Goal: Task Accomplishment & Management: Use online tool/utility

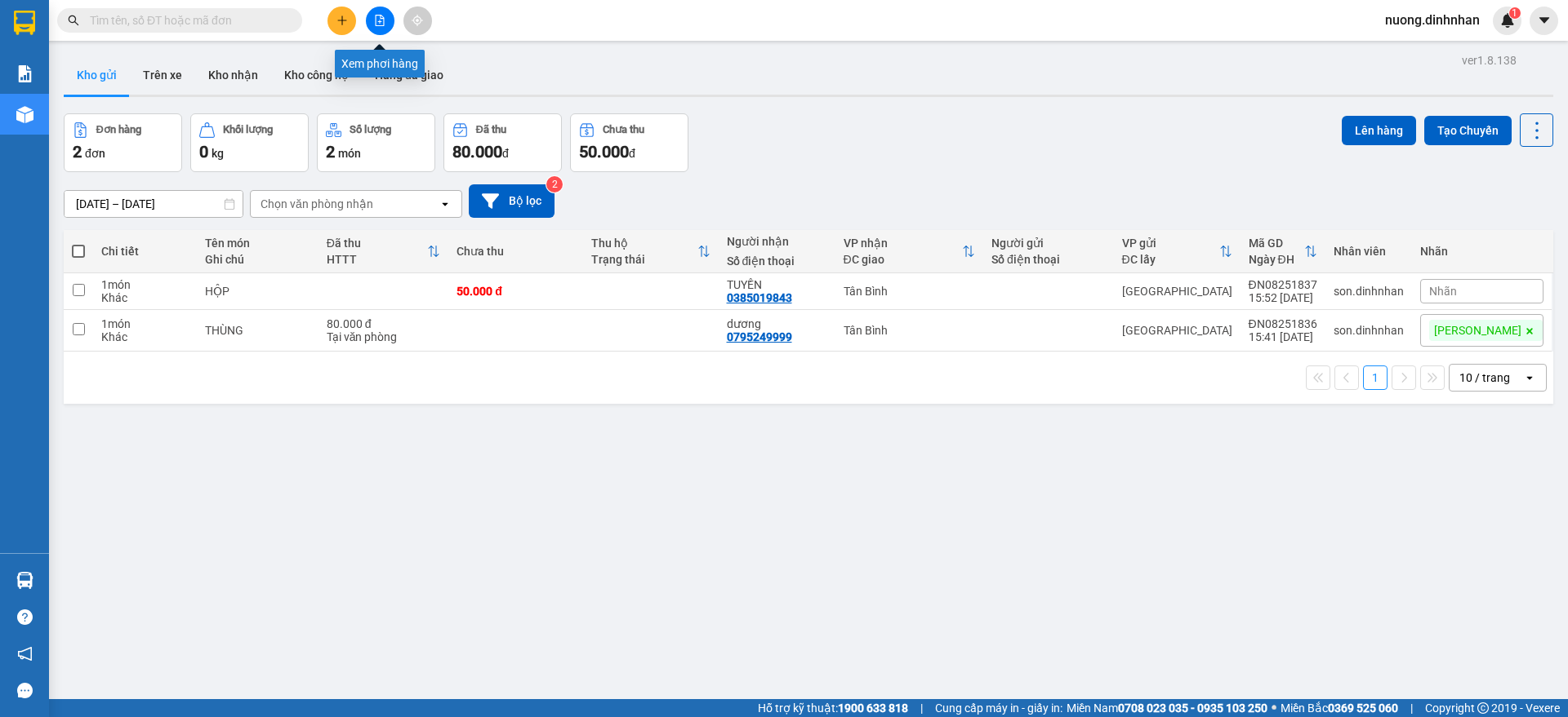
click at [385, 27] on button at bounding box center [380, 21] width 29 height 29
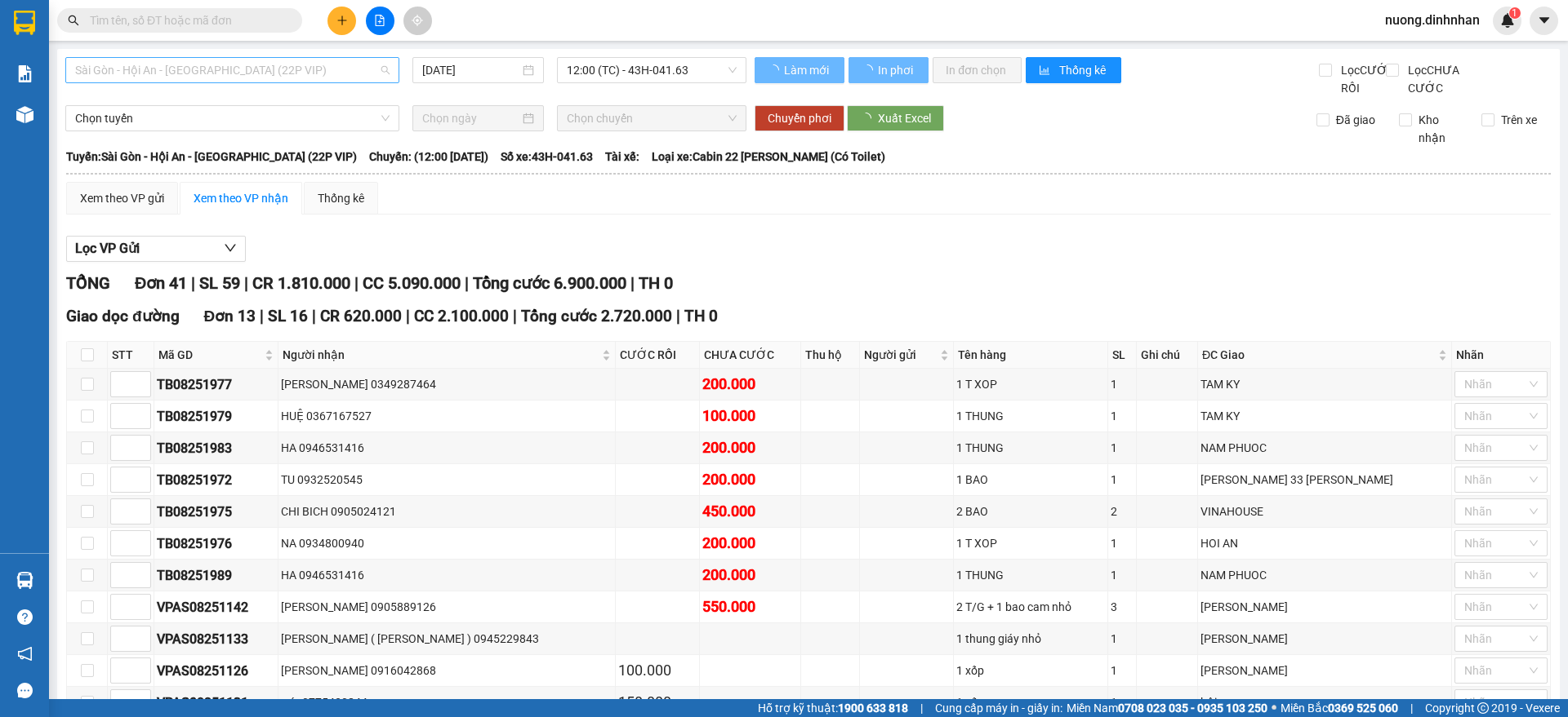
click at [173, 68] on span "Sài Gòn - Hội An - [GEOGRAPHIC_DATA] (22P VIP)" at bounding box center [232, 69] width 315 height 25
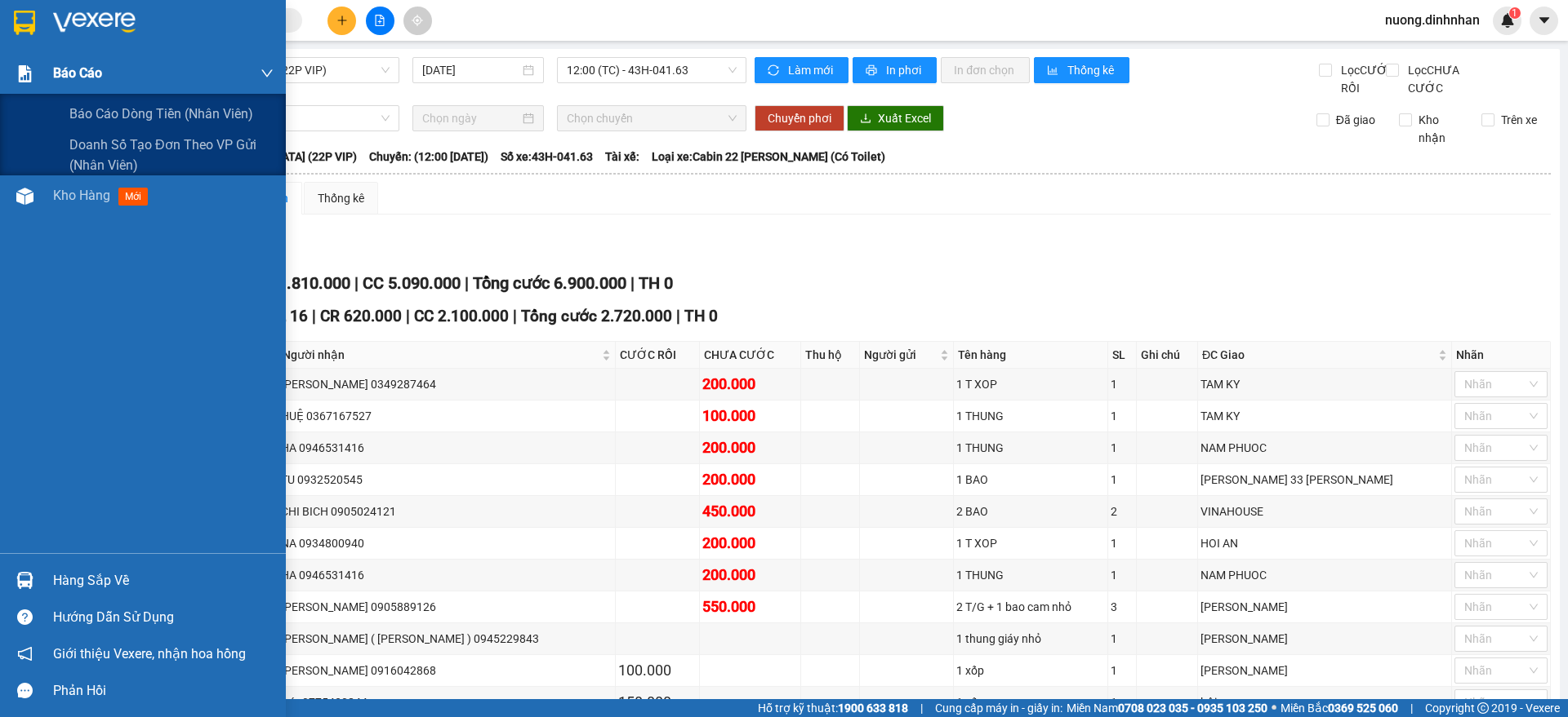
click at [23, 80] on img at bounding box center [25, 74] width 17 height 17
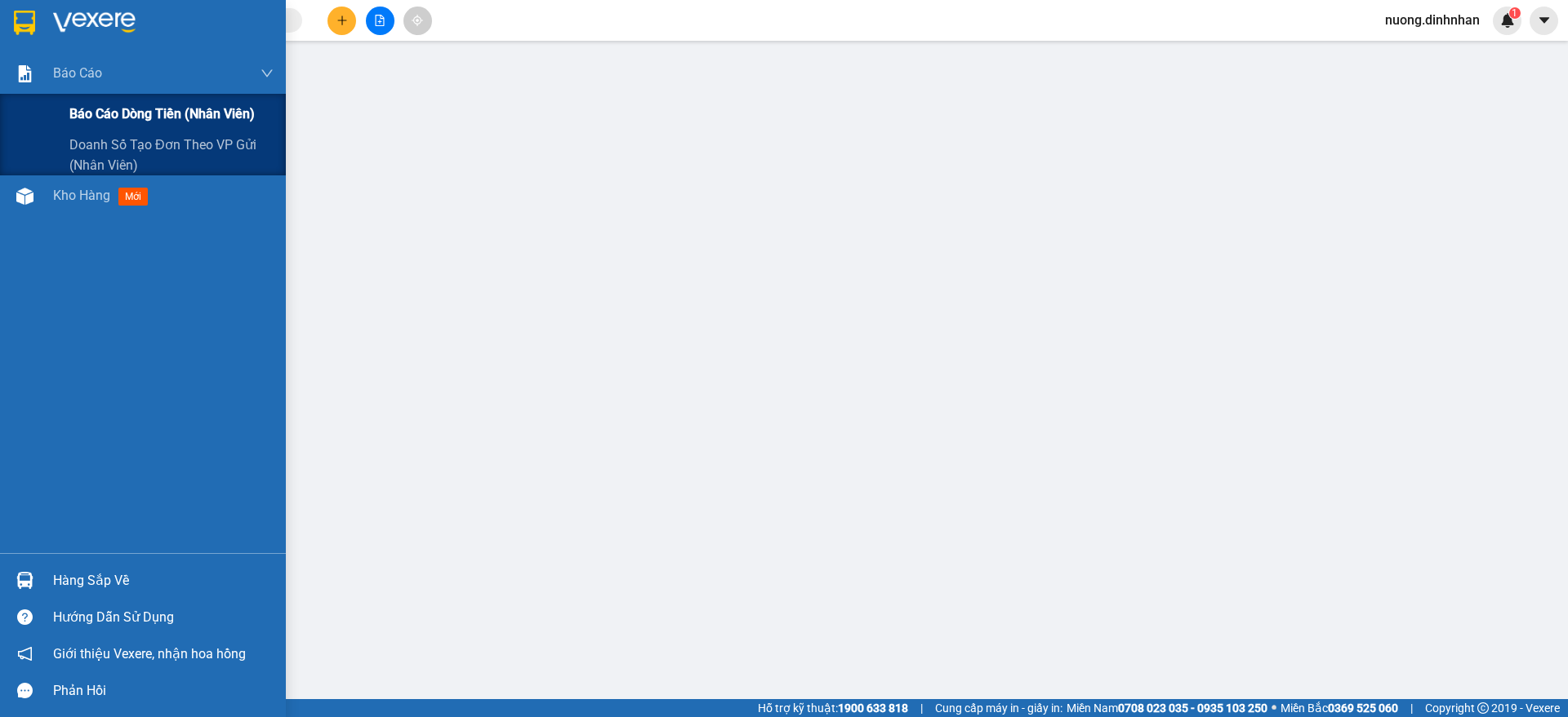
click at [97, 104] on span "Báo cáo dòng tiền (nhân viên)" at bounding box center [162, 114] width 186 height 20
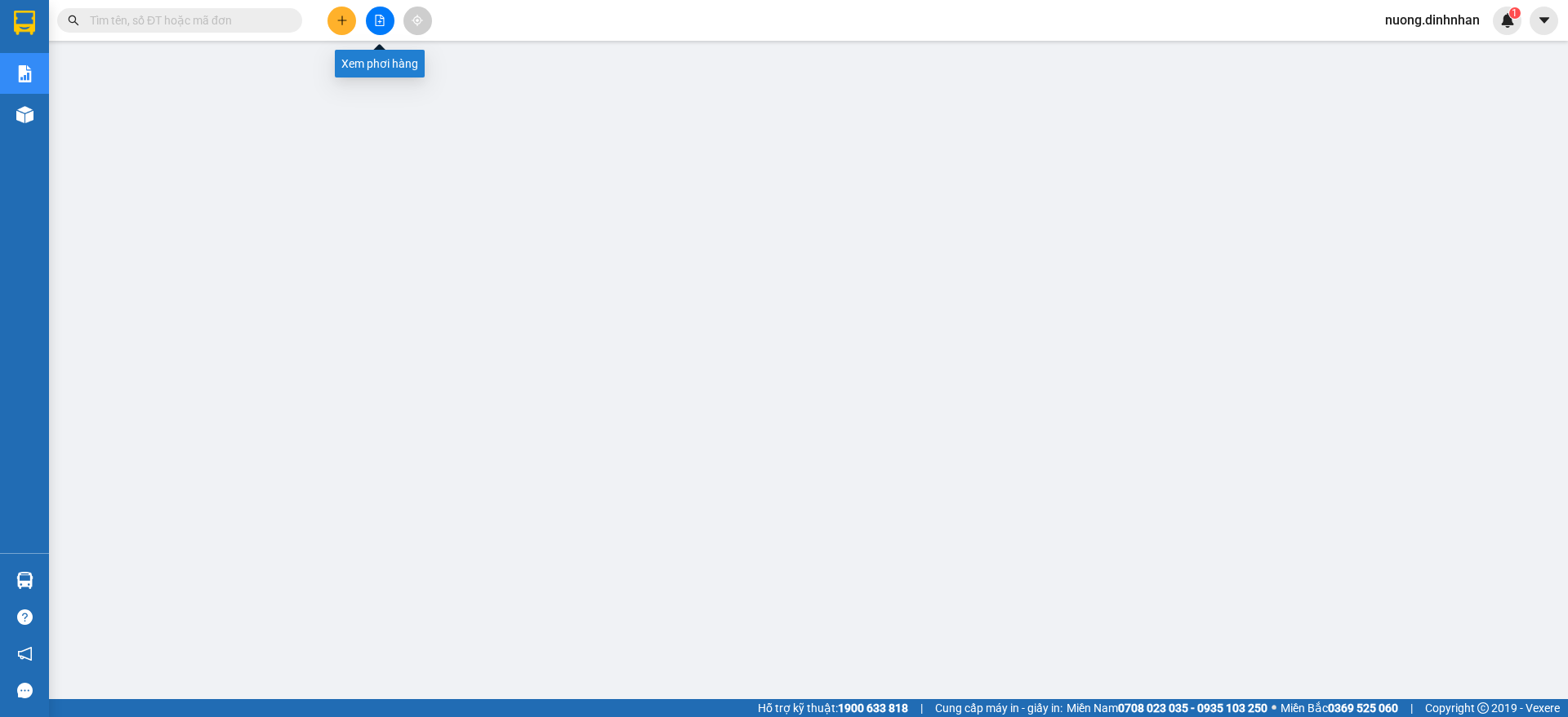
click at [372, 16] on button at bounding box center [380, 21] width 29 height 29
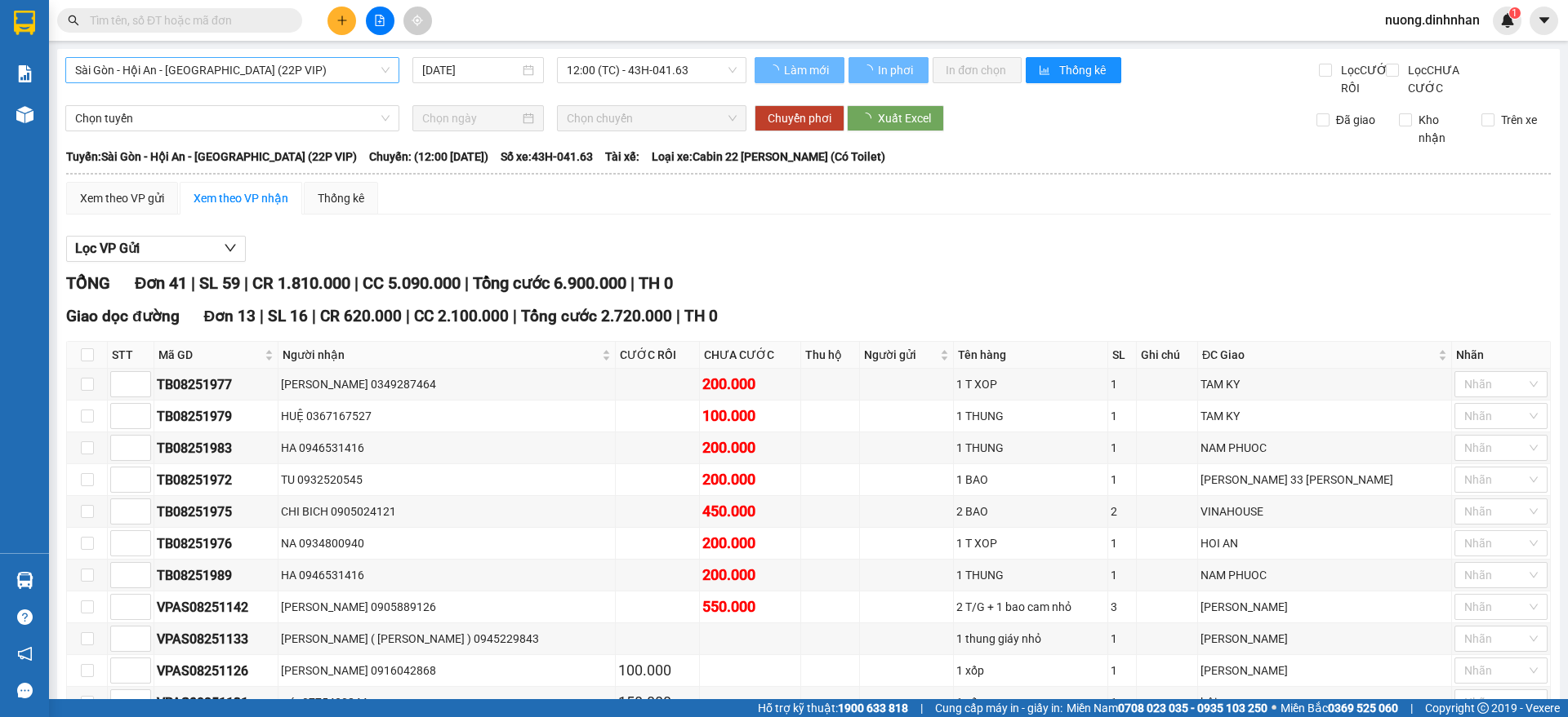
click at [136, 64] on span "Sài Gòn - Hội An - [GEOGRAPHIC_DATA] (22P VIP)" at bounding box center [232, 69] width 315 height 25
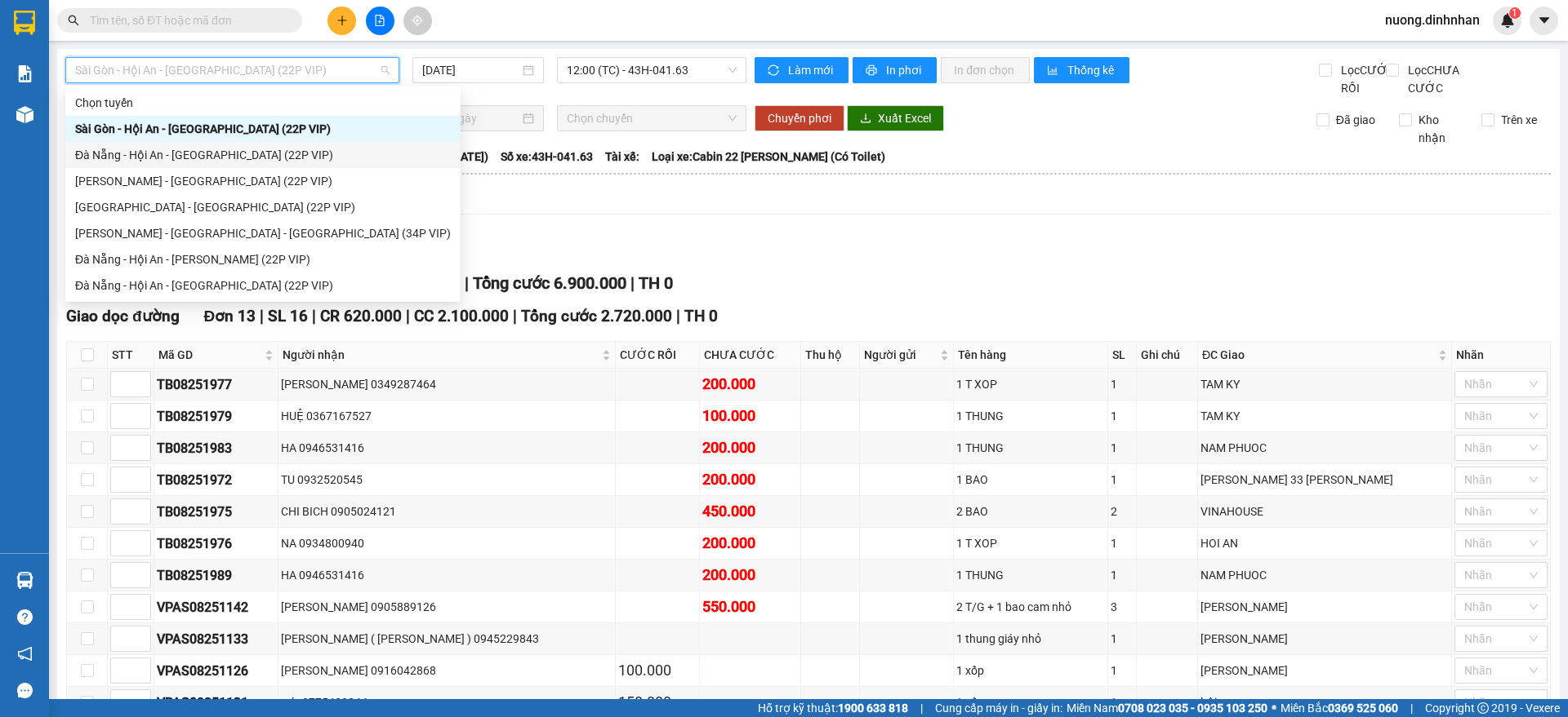
click at [213, 152] on div "Đà Nẵng - Hội An - [GEOGRAPHIC_DATA] (22P VIP)" at bounding box center [263, 154] width 376 height 18
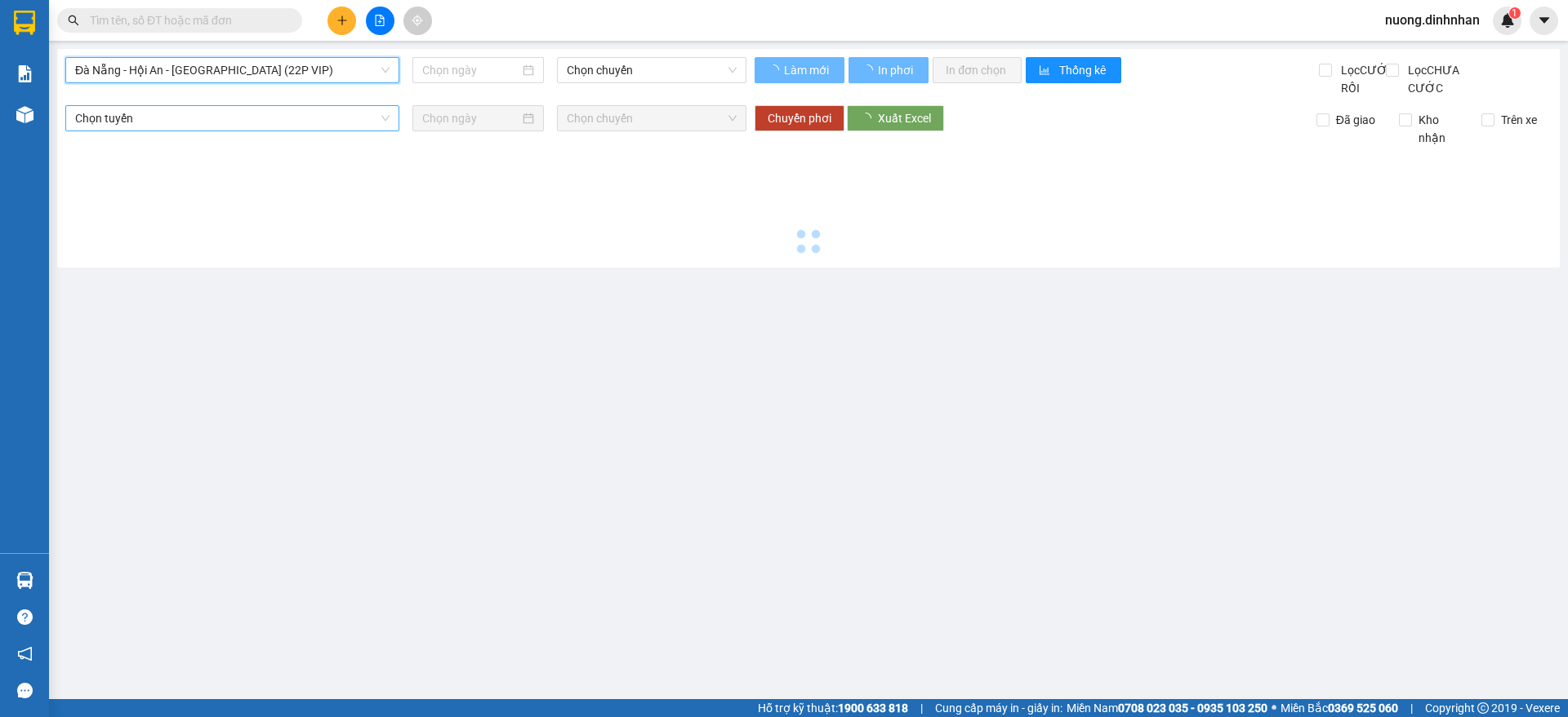
type input "[DATE]"
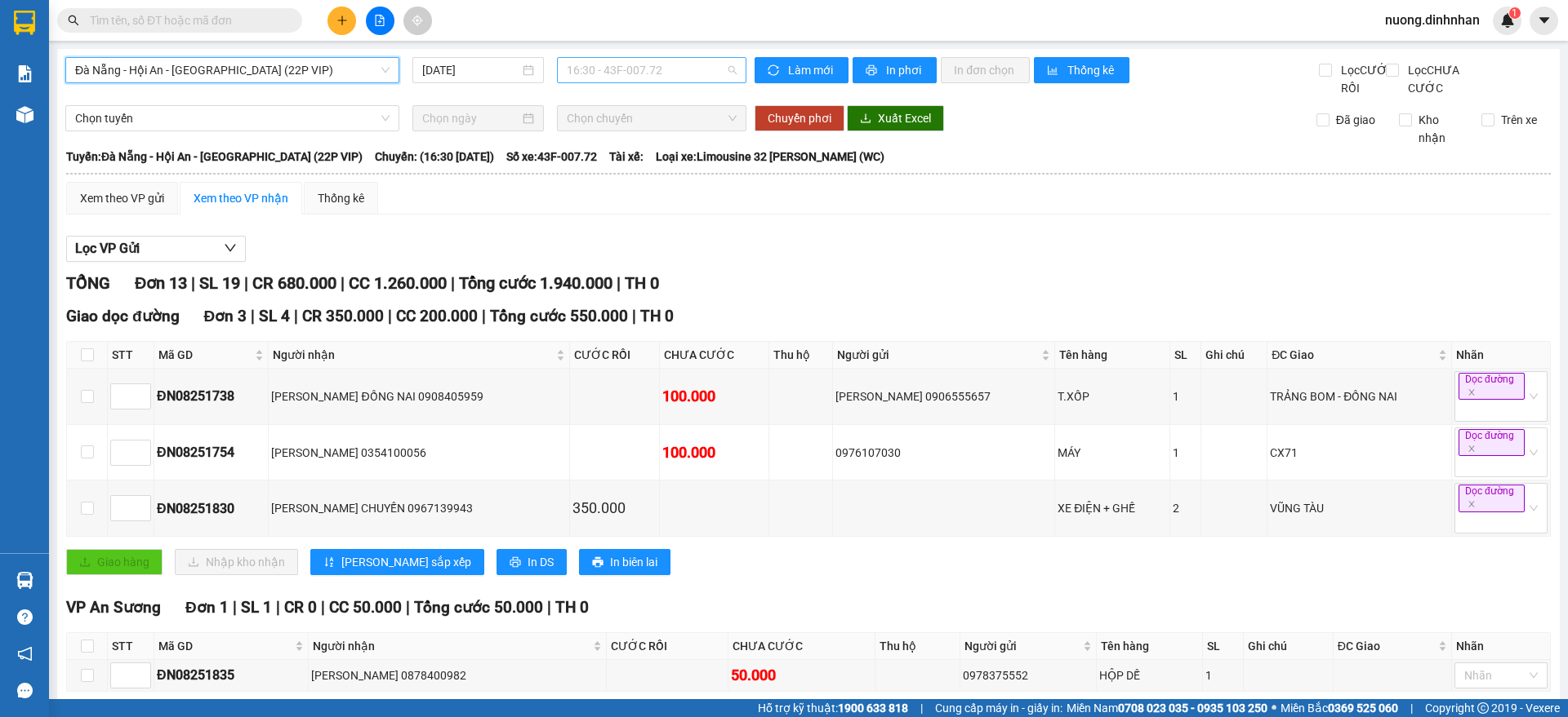
click at [577, 73] on span "16:30 - 43F-007.72" at bounding box center [651, 69] width 170 height 25
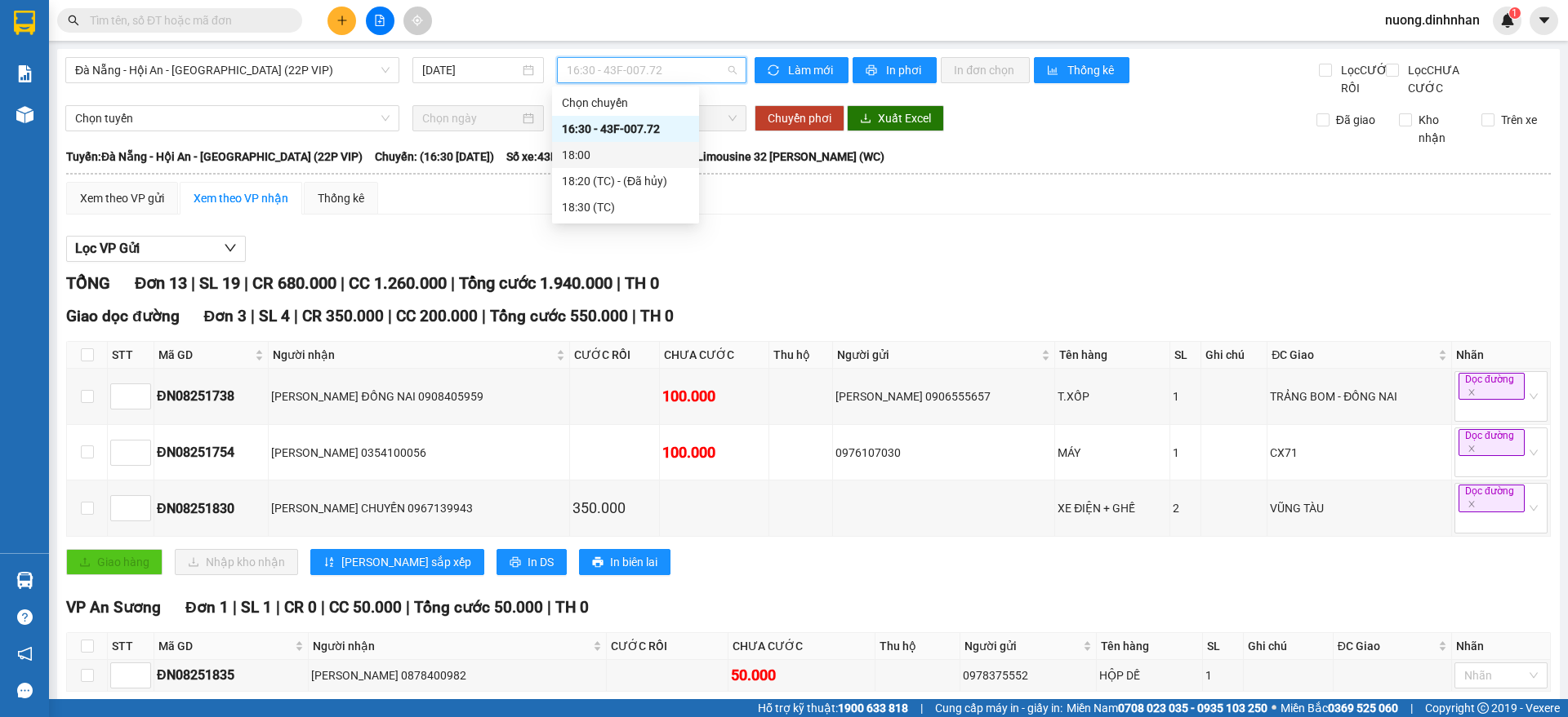
click at [500, 281] on div "Lọc VP Gửi [PERSON_NAME] 13 | SL 19 | CR 680.000 | CC 1.260.000 | [PERSON_NAME…" at bounding box center [808, 694] width 1485 height 933
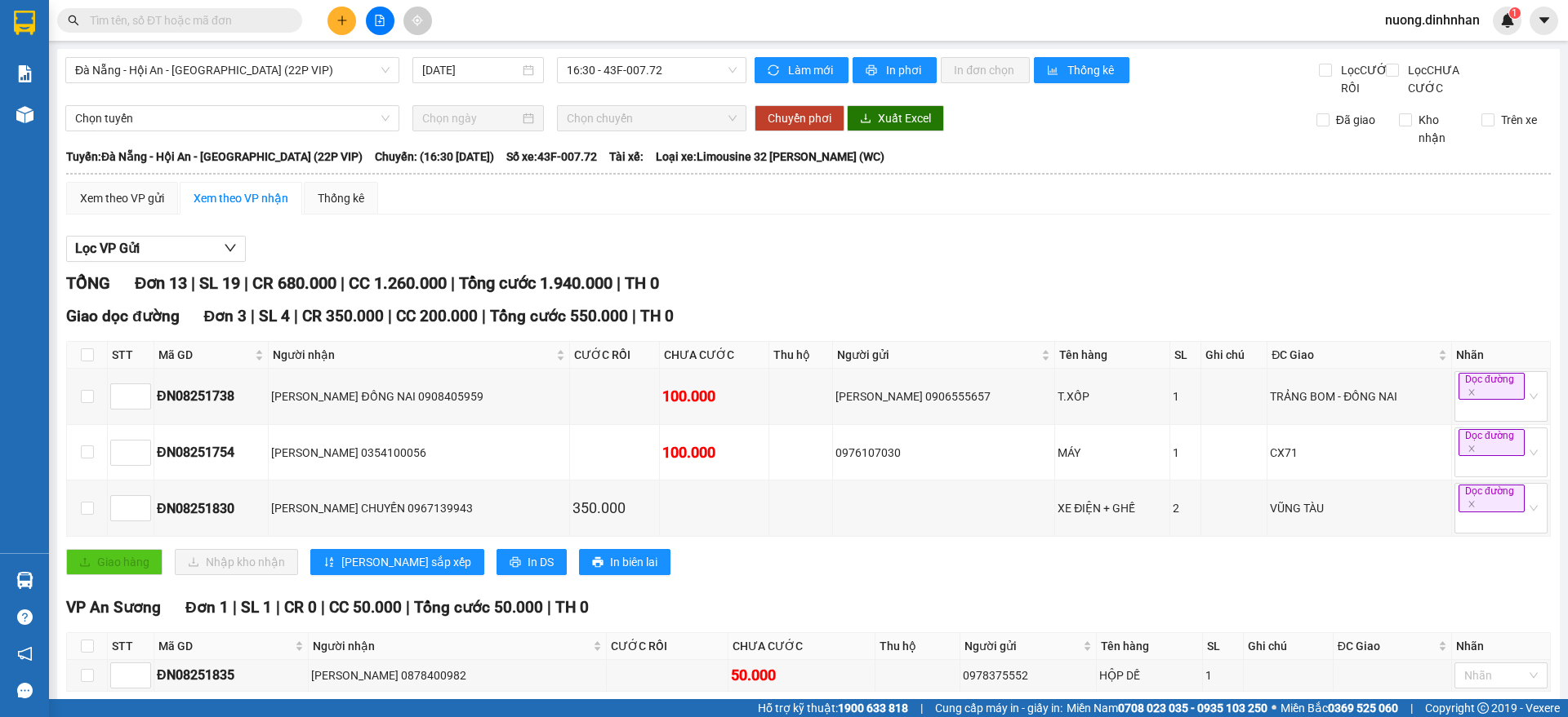
scroll to position [204, 0]
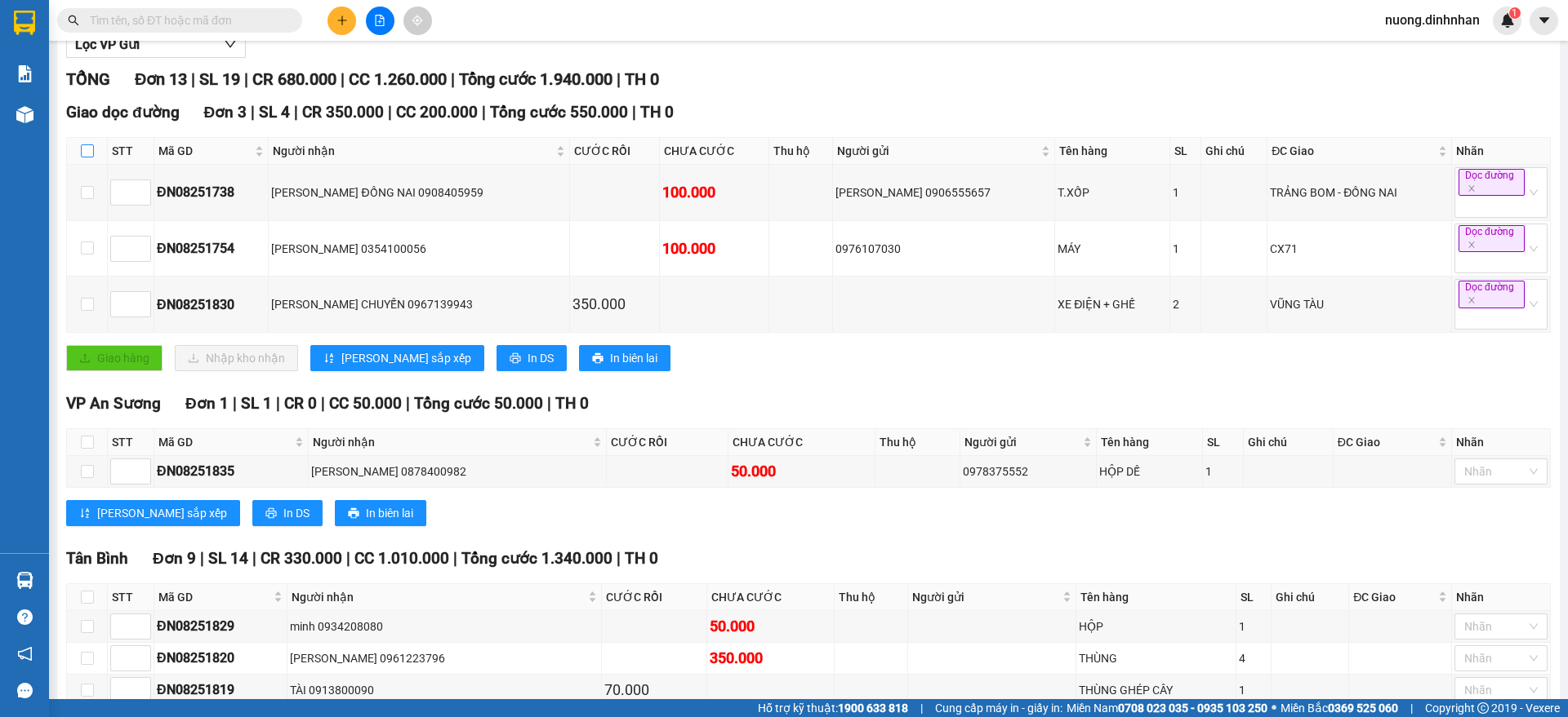
click at [81, 165] on th at bounding box center [87, 152] width 41 height 27
click at [83, 158] on input "checkbox" at bounding box center [86, 150] width 13 height 13
checkbox input "true"
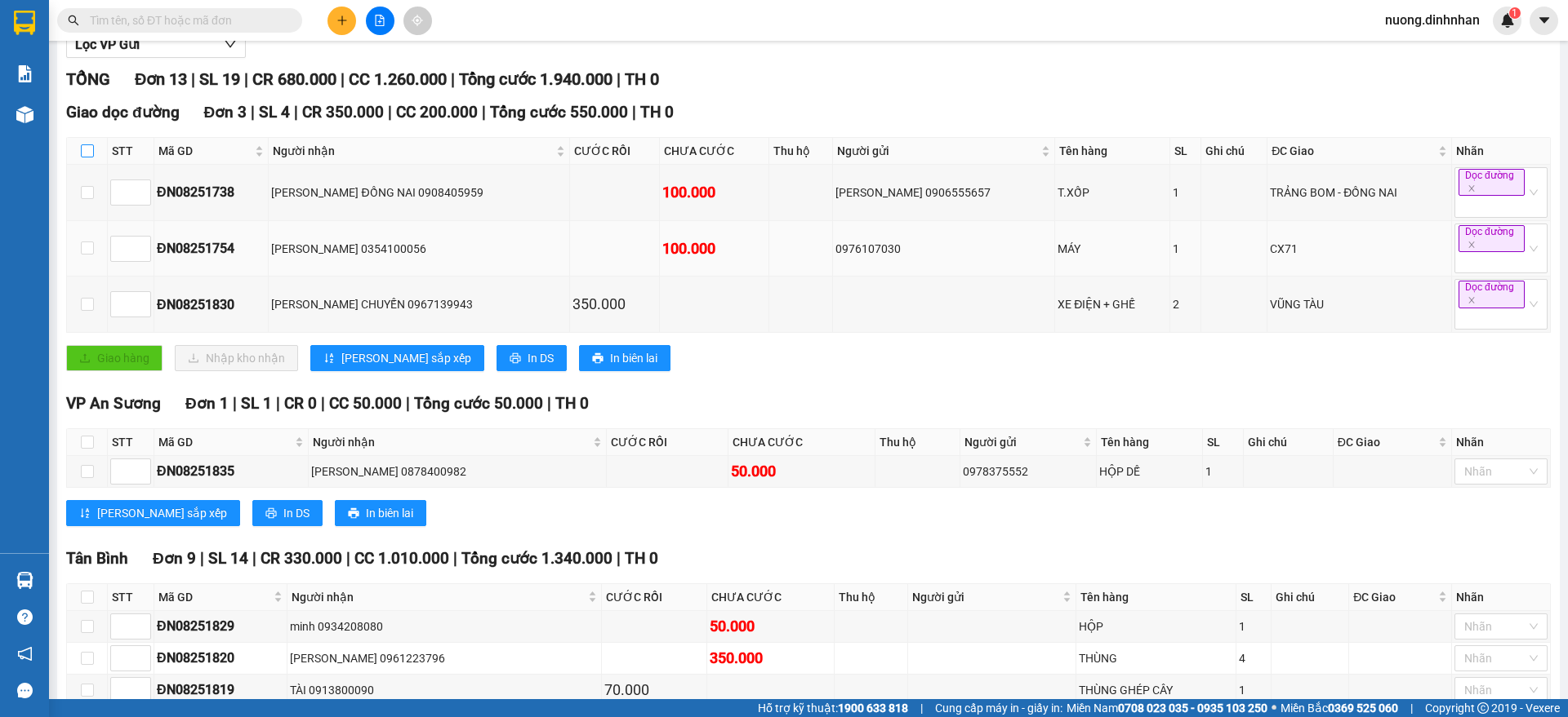
checkbox input "true"
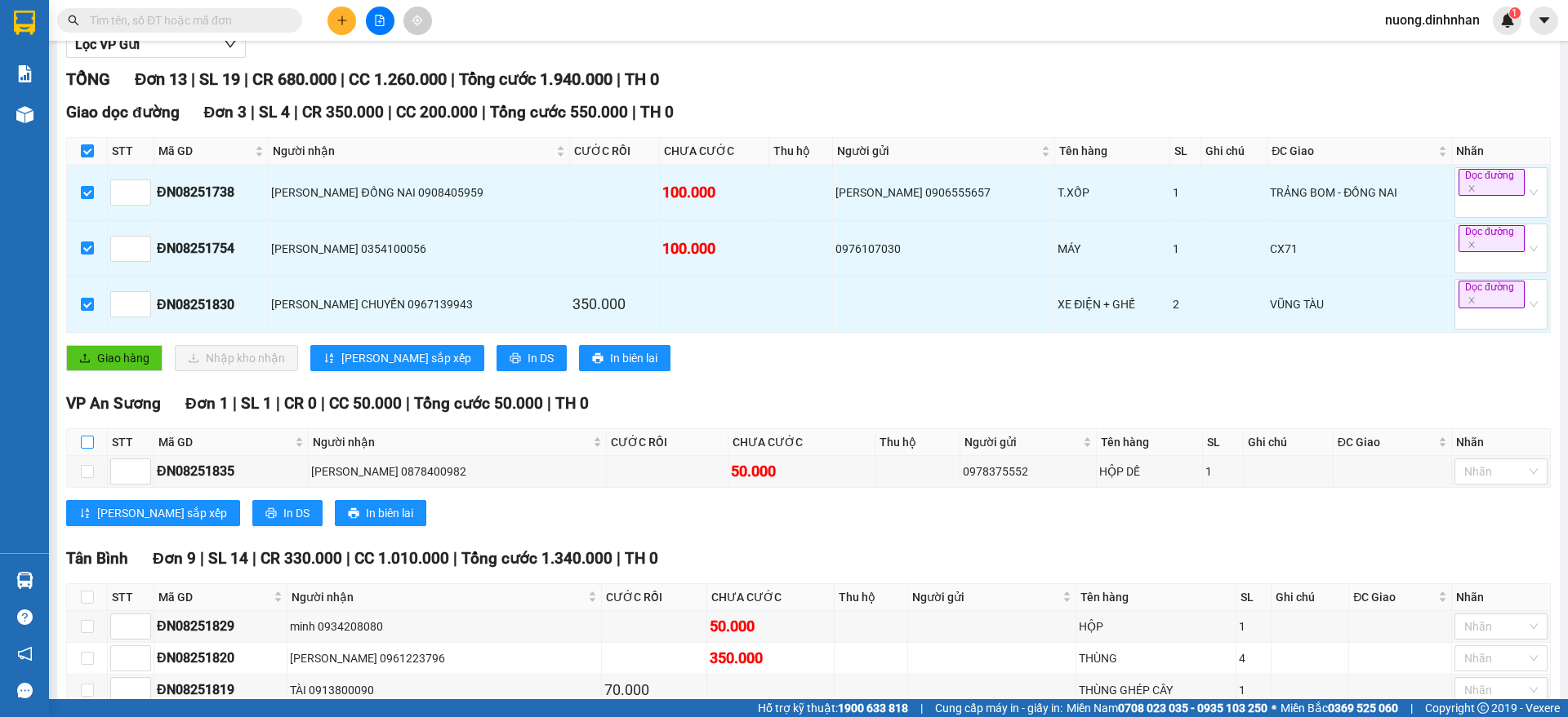
click at [86, 449] on input "checkbox" at bounding box center [86, 442] width 13 height 13
checkbox input "true"
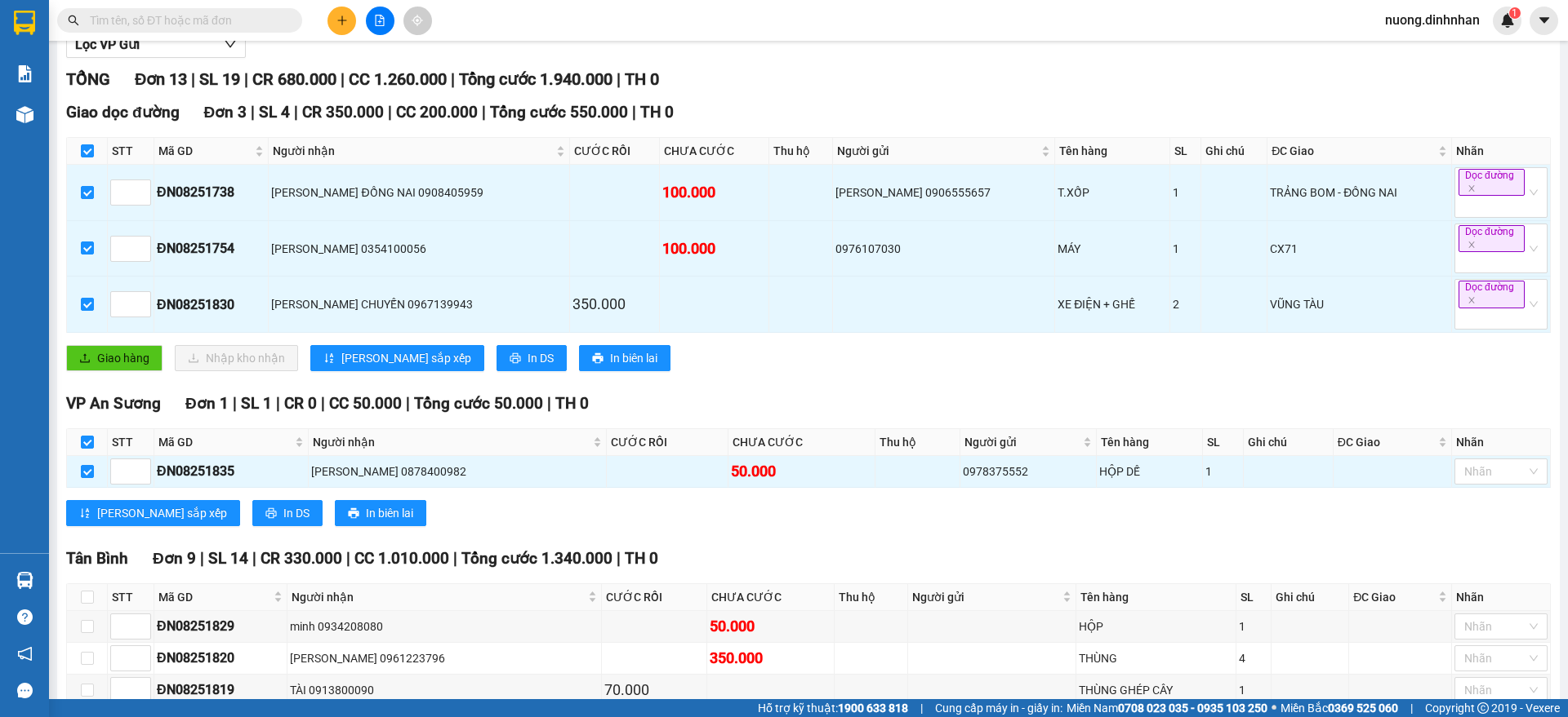
scroll to position [0, 0]
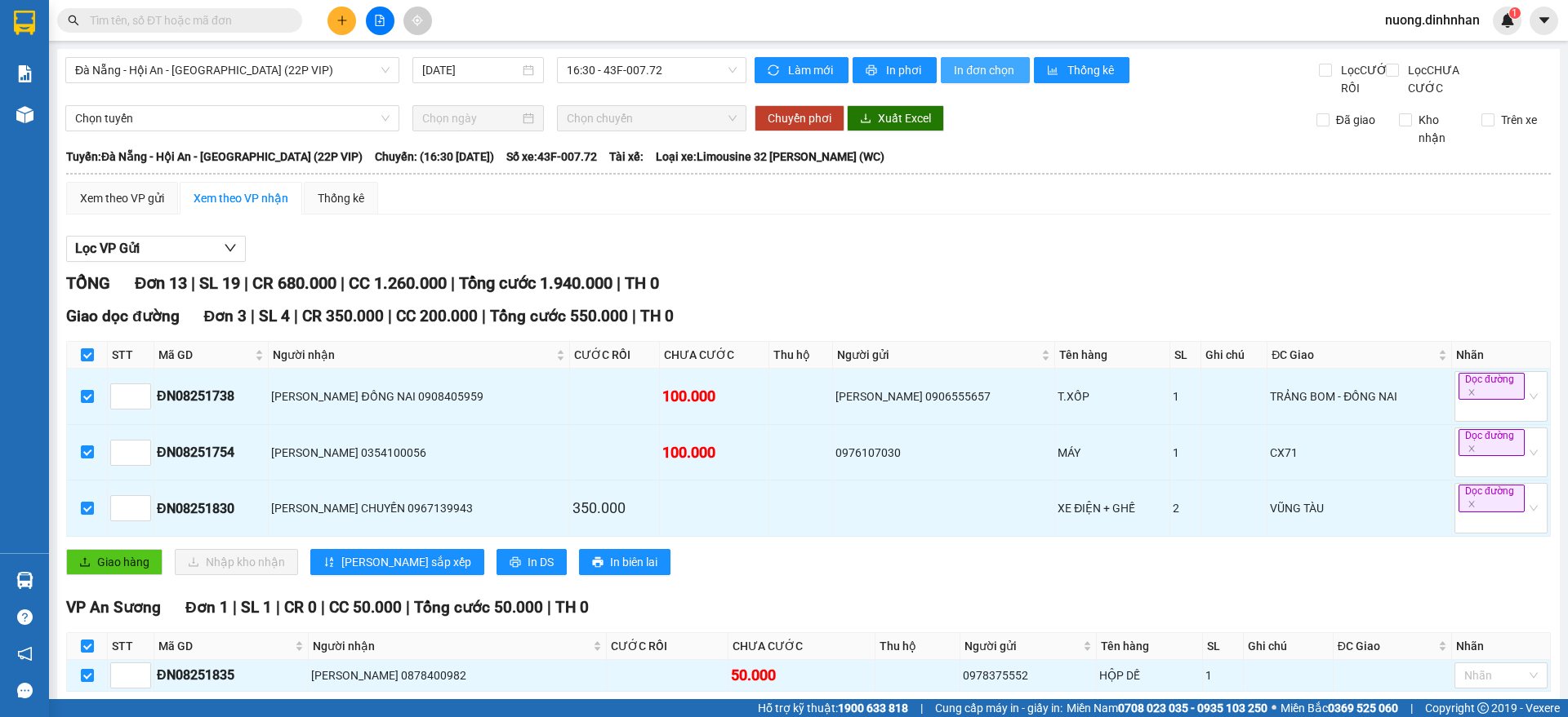
click at [985, 67] on span "In đơn chọn" at bounding box center [985, 69] width 63 height 18
